Goal: Task Accomplishment & Management: Use online tool/utility

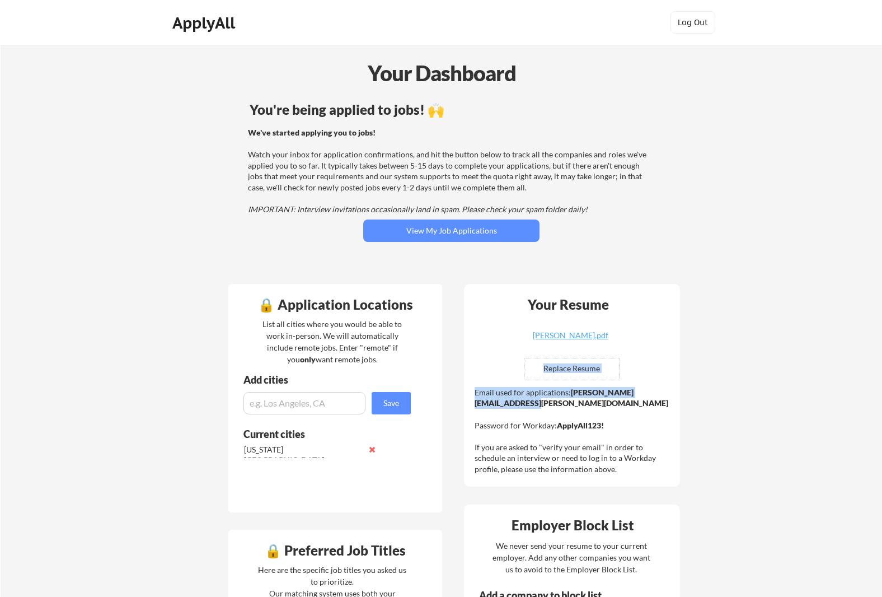
drag, startPoint x: 595, startPoint y: 403, endPoint x: 474, endPoint y: 404, distance: 121.5
click at [474, 404] on div "Your Resume matthew_haensly_resume.pdf Replace Resume ✅ Replaced! Email used fo…" at bounding box center [572, 385] width 216 height 203
click at [508, 403] on strong "matthew.haensly@mailflux.com" at bounding box center [572, 397] width 194 height 21
drag, startPoint x: 588, startPoint y: 404, endPoint x: 475, endPoint y: 403, distance: 113.7
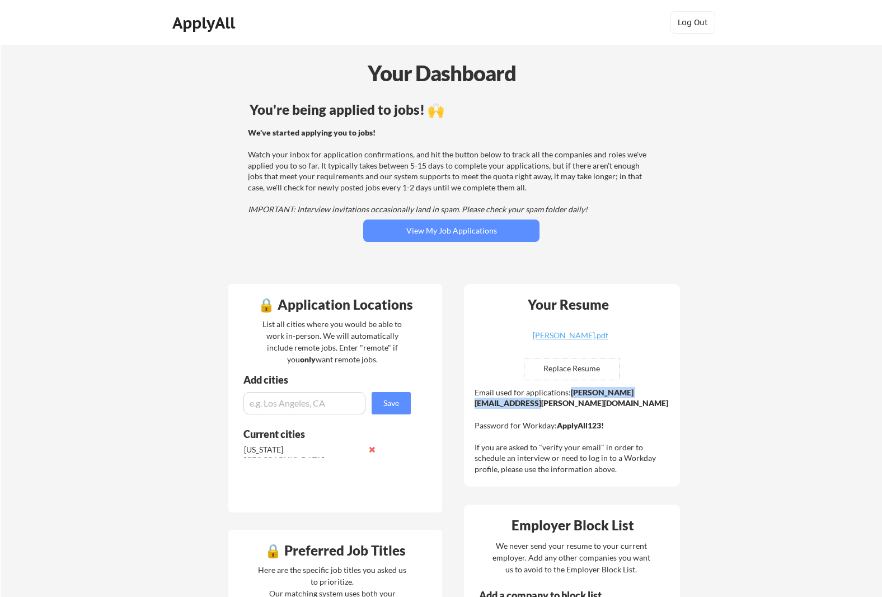
click at [475, 403] on strong "[PERSON_NAME][EMAIL_ADDRESS][PERSON_NAME][DOMAIN_NAME]" at bounding box center [572, 397] width 194 height 21
copy strong "[PERSON_NAME][EMAIL_ADDRESS][PERSON_NAME][DOMAIN_NAME]"
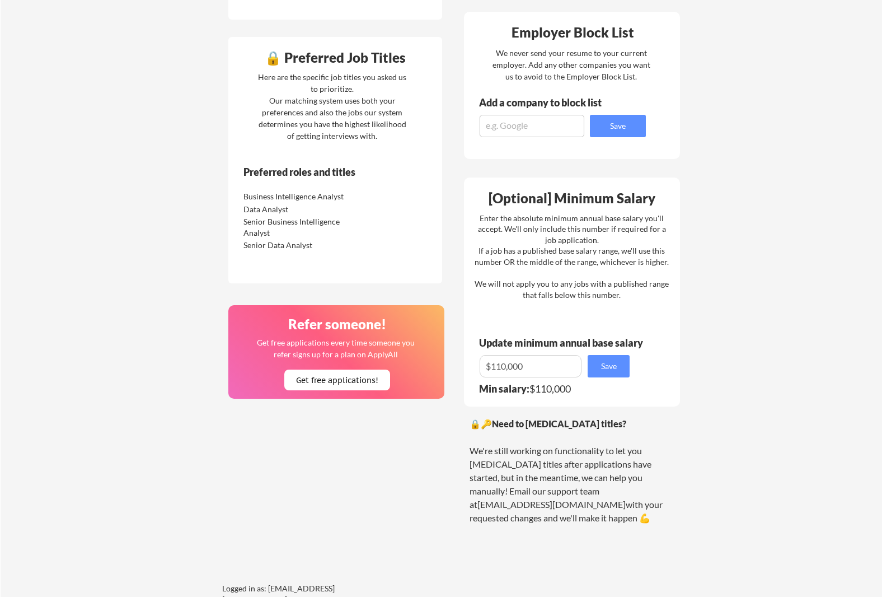
scroll to position [678, 0]
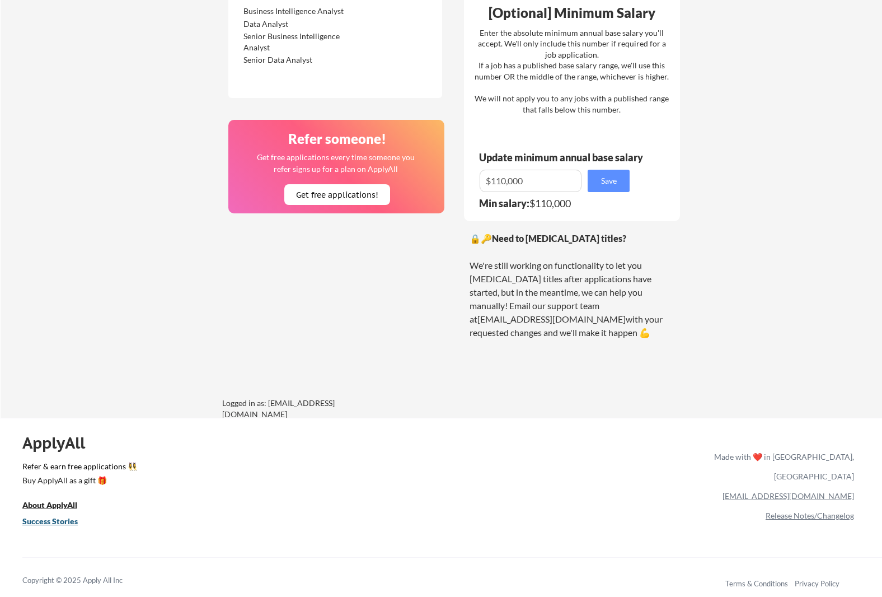
click at [44, 524] on u "Success Stories" at bounding box center [49, 521] width 55 height 10
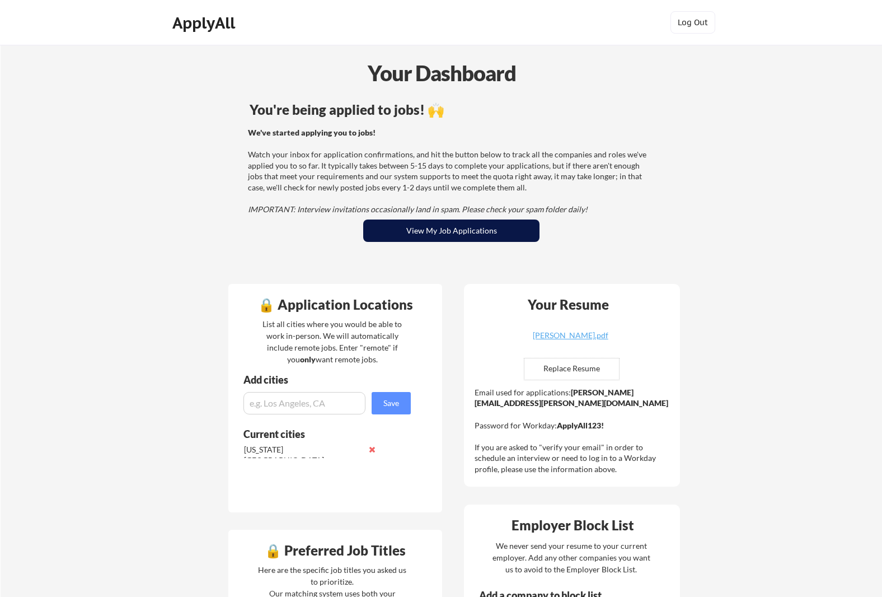
click at [407, 229] on button "View My Job Applications" at bounding box center [451, 230] width 176 height 22
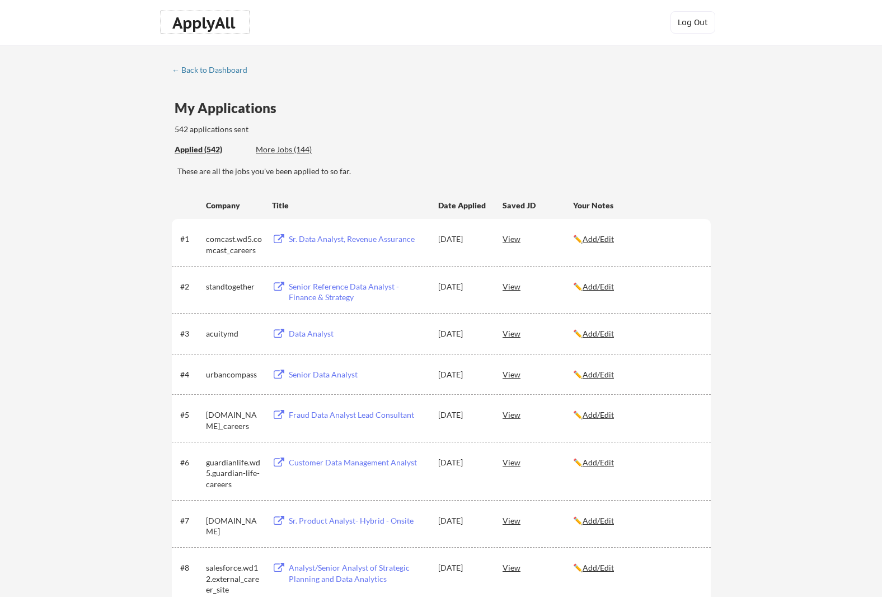
click at [212, 27] on div "ApplyAll" at bounding box center [205, 22] width 66 height 19
